Goal: Navigation & Orientation: Find specific page/section

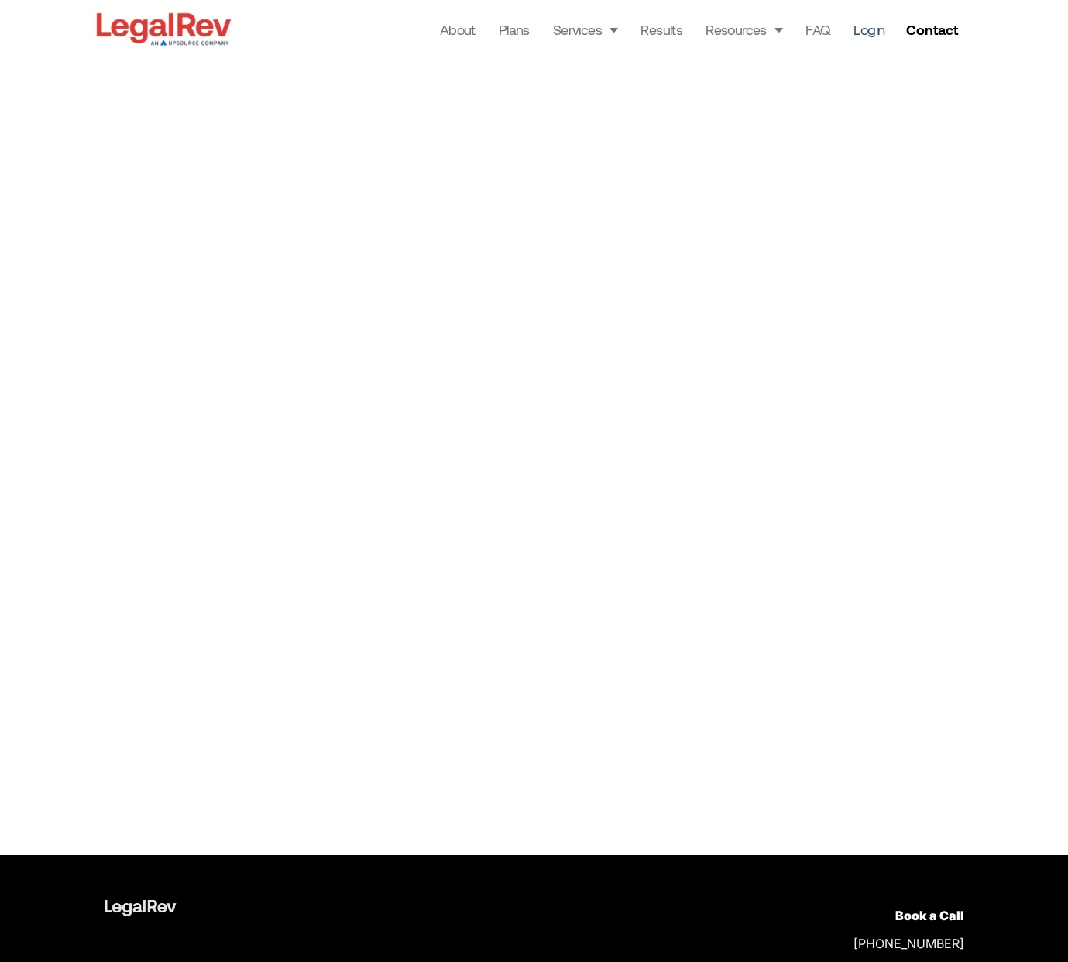
click at [1002, 94] on div at bounding box center [534, 456] width 1068 height 797
click at [870, 30] on link "Login" at bounding box center [868, 30] width 31 height 22
